Goal: Find specific page/section

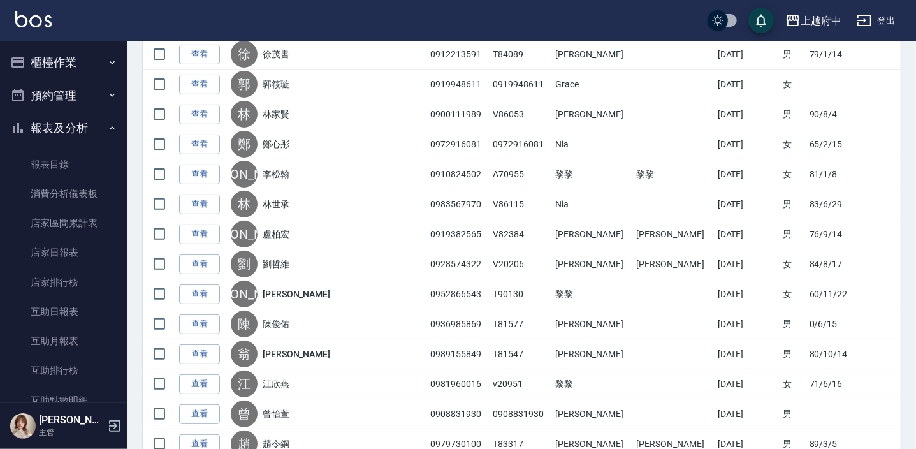
scroll to position [110, 0]
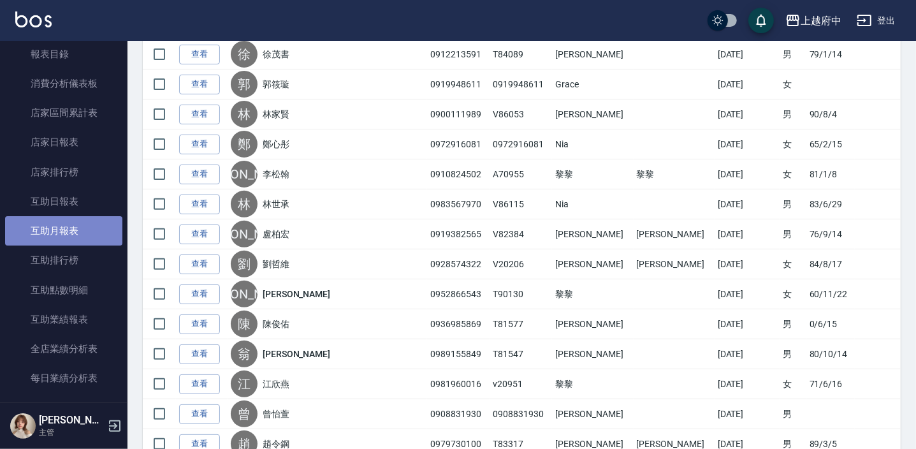
click at [80, 228] on link "互助月報表" at bounding box center [63, 230] width 117 height 29
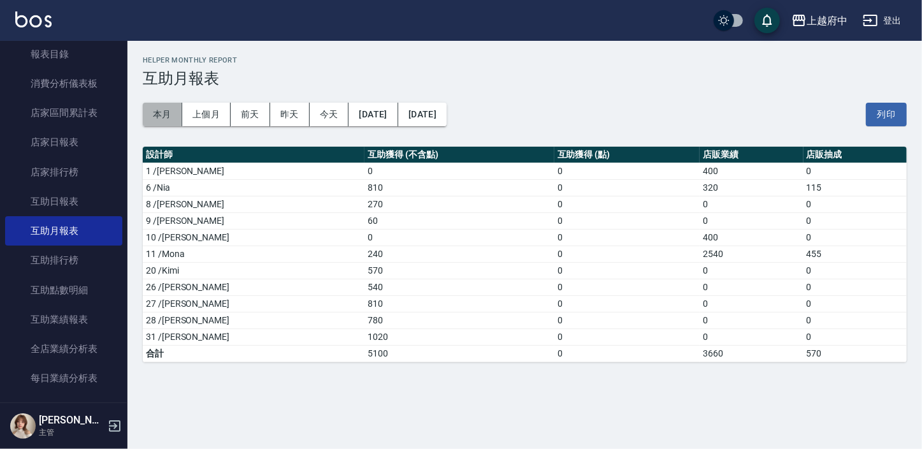
click at [151, 112] on button "本月" at bounding box center [163, 115] width 40 height 24
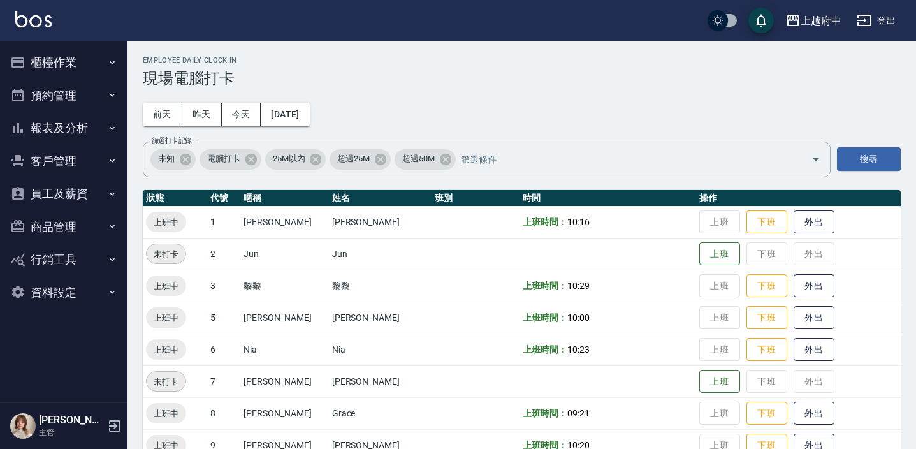
scroll to position [346, 0]
